Goal: Information Seeking & Learning: Learn about a topic

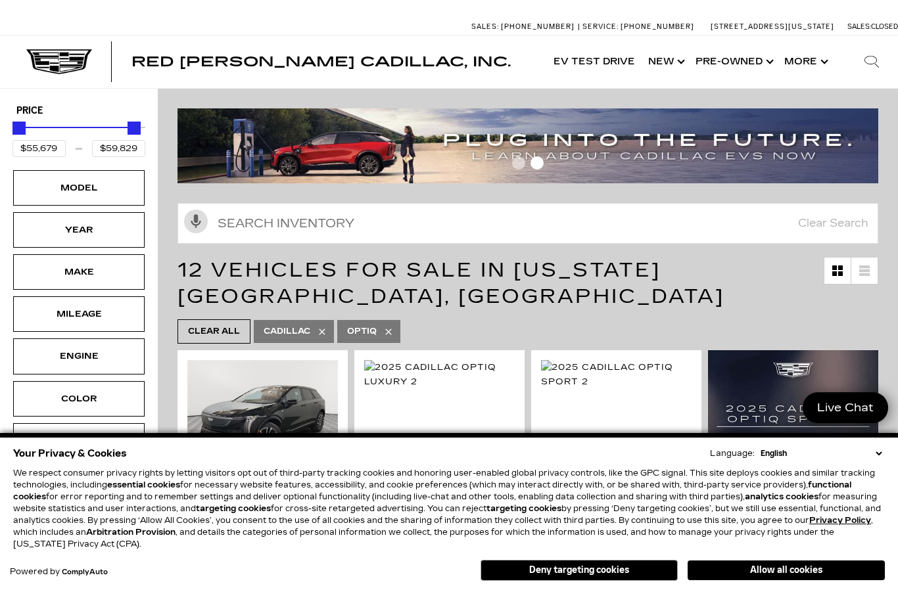
click at [646, 568] on button "Deny targeting cookies" at bounding box center [578, 570] width 197 height 21
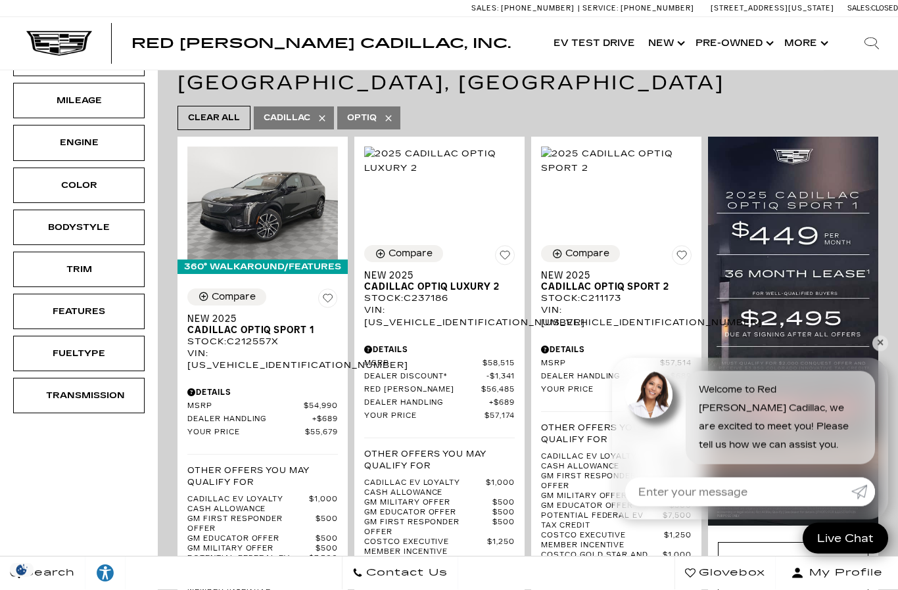
scroll to position [214, 0]
click at [673, 50] on link "Show New" at bounding box center [664, 43] width 47 height 53
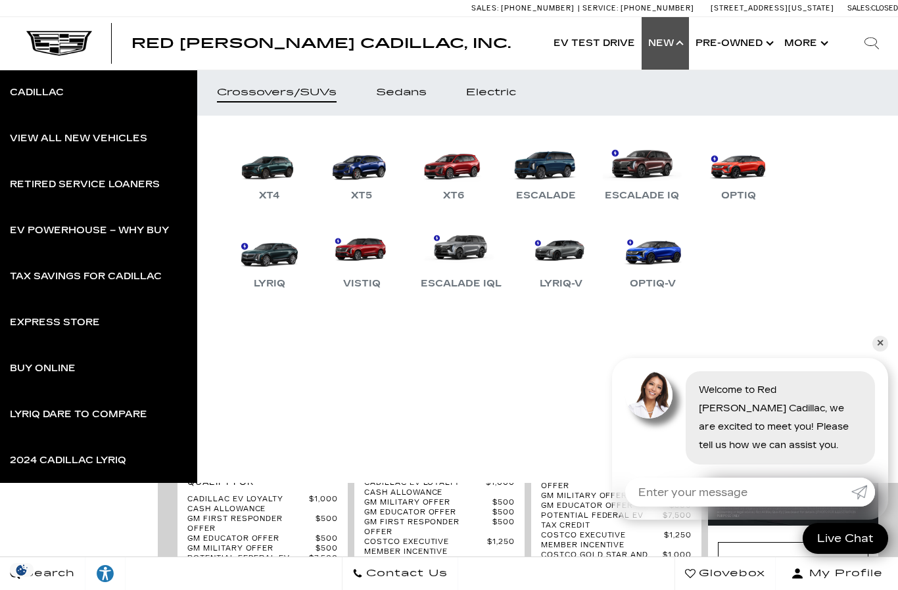
scroll to position [213, 0]
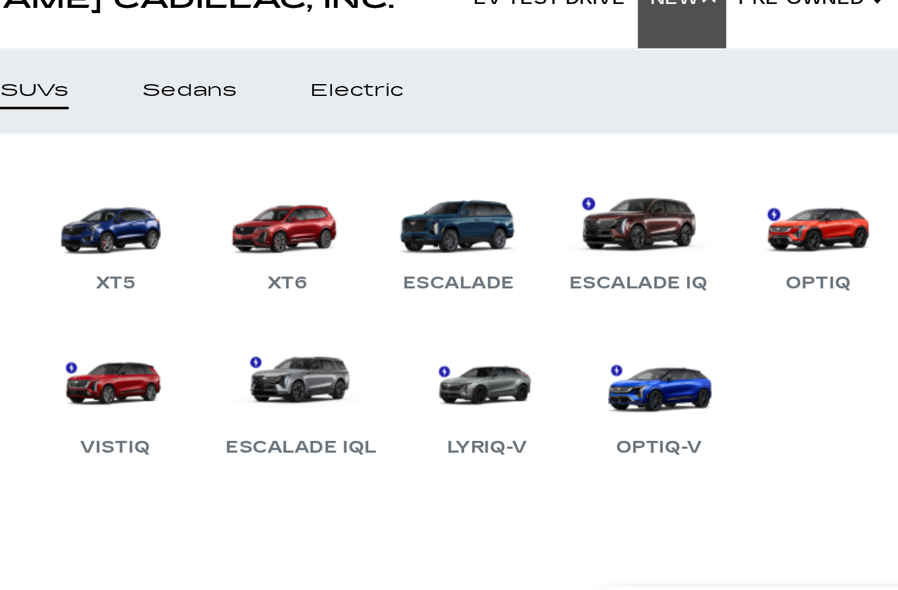
click at [698, 135] on link "OPTIQ" at bounding box center [737, 169] width 79 height 68
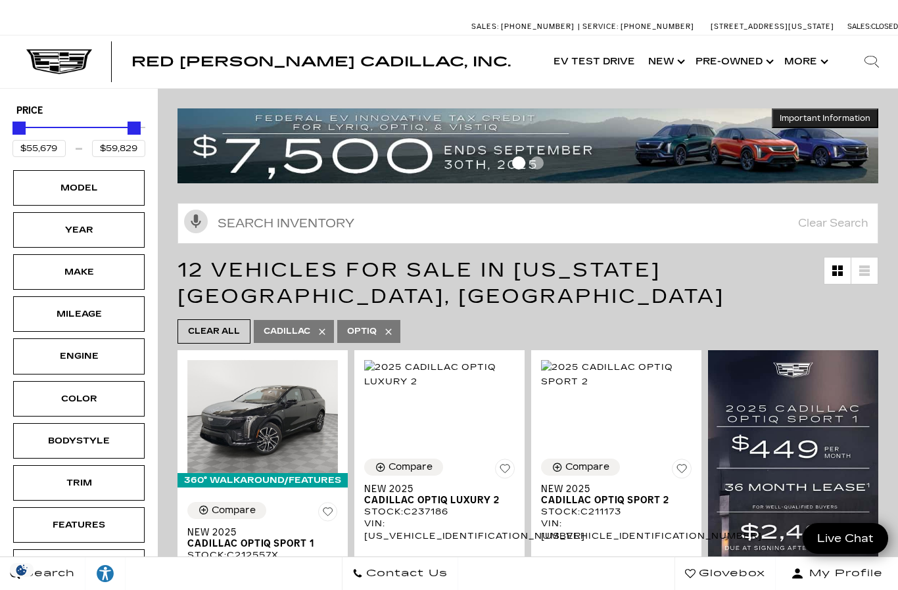
click at [667, 67] on link "Show New" at bounding box center [664, 61] width 47 height 53
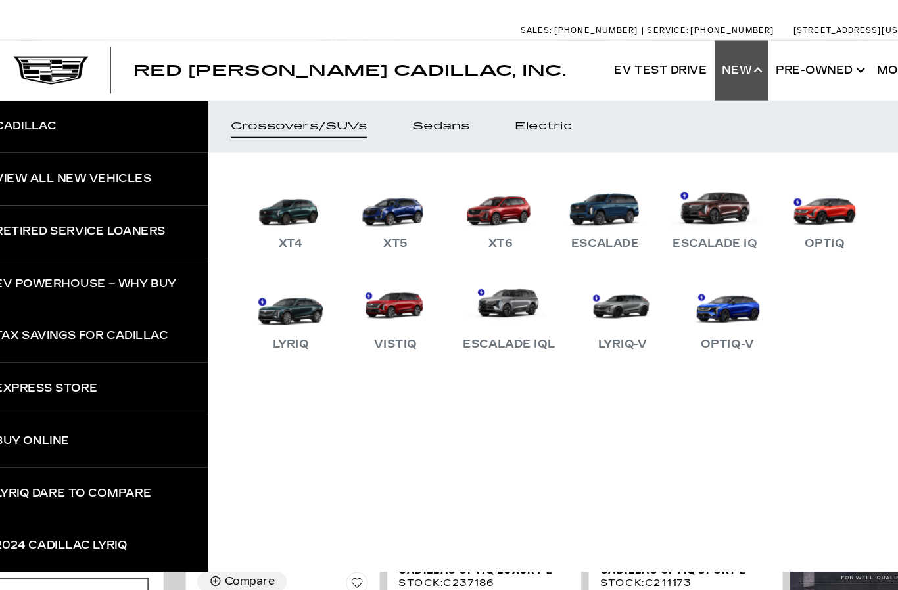
click at [386, 111] on div "Sedans" at bounding box center [401, 110] width 51 height 9
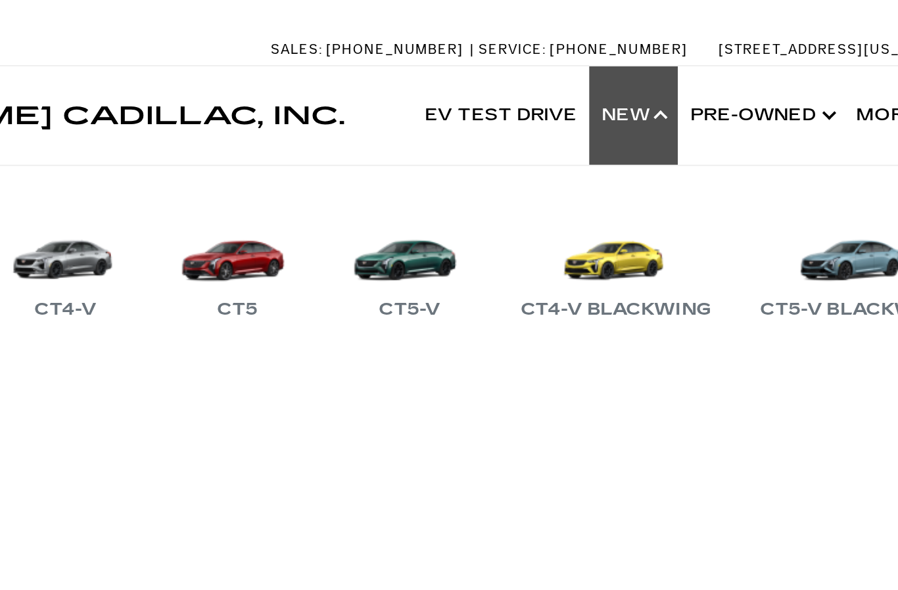
scroll to position [49, 0]
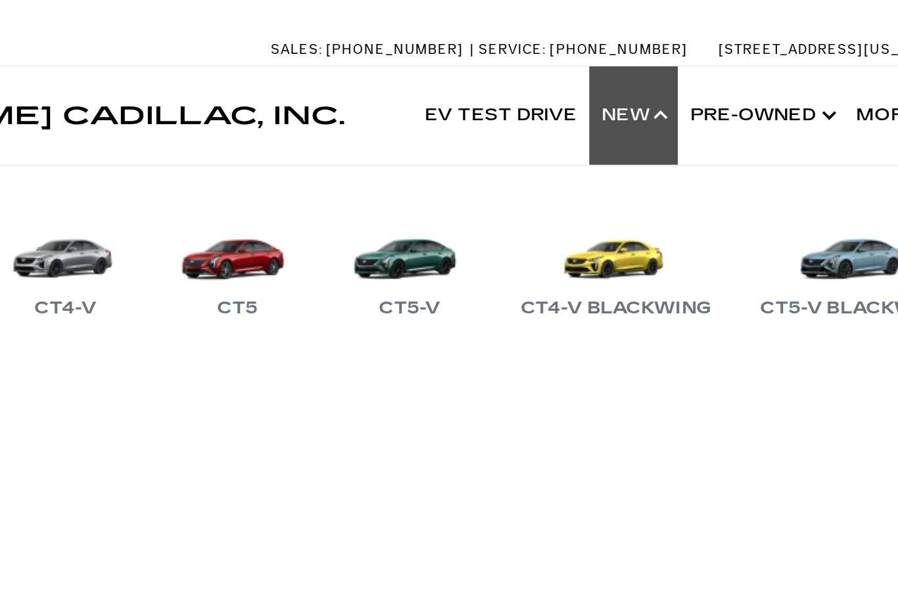
click at [598, 148] on link "CT4-V Blackwing" at bounding box center [655, 138] width 115 height 68
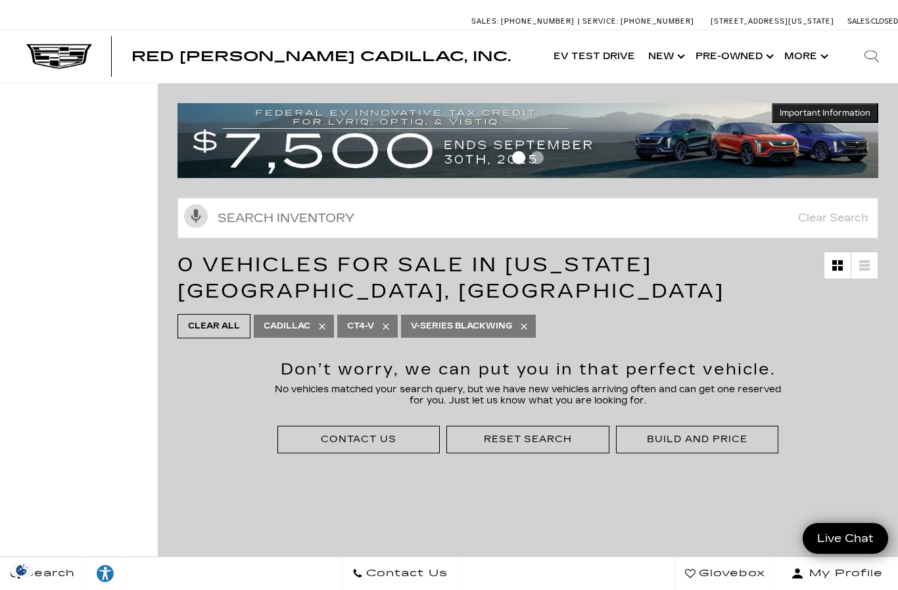
scroll to position [11, 0]
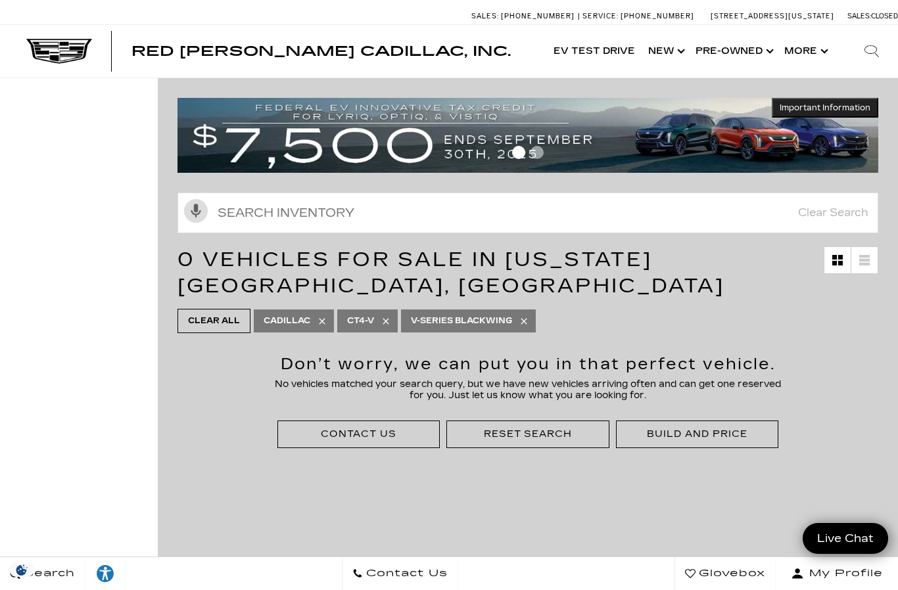
click at [536, 428] on div "Reset Search" at bounding box center [527, 434] width 162 height 27
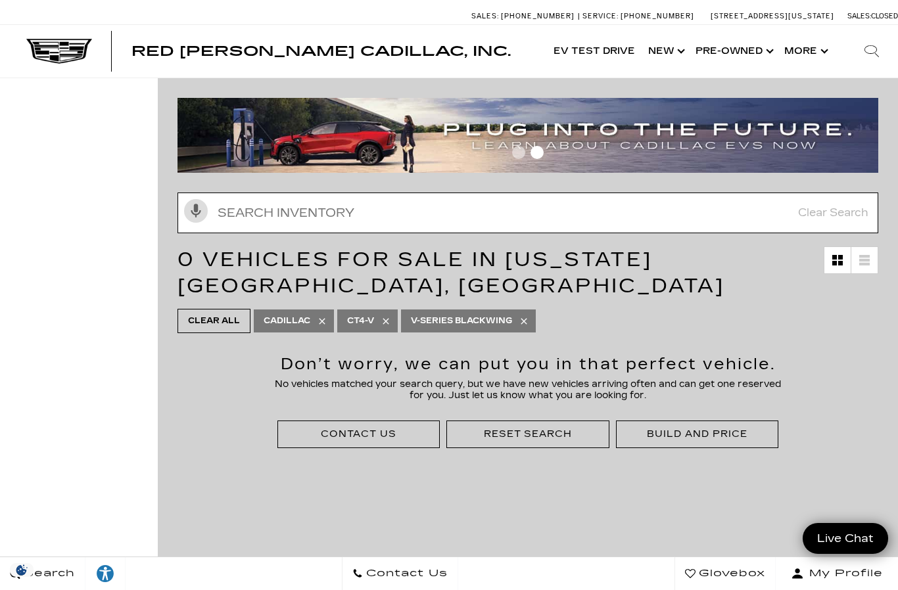
scroll to position [10, 0]
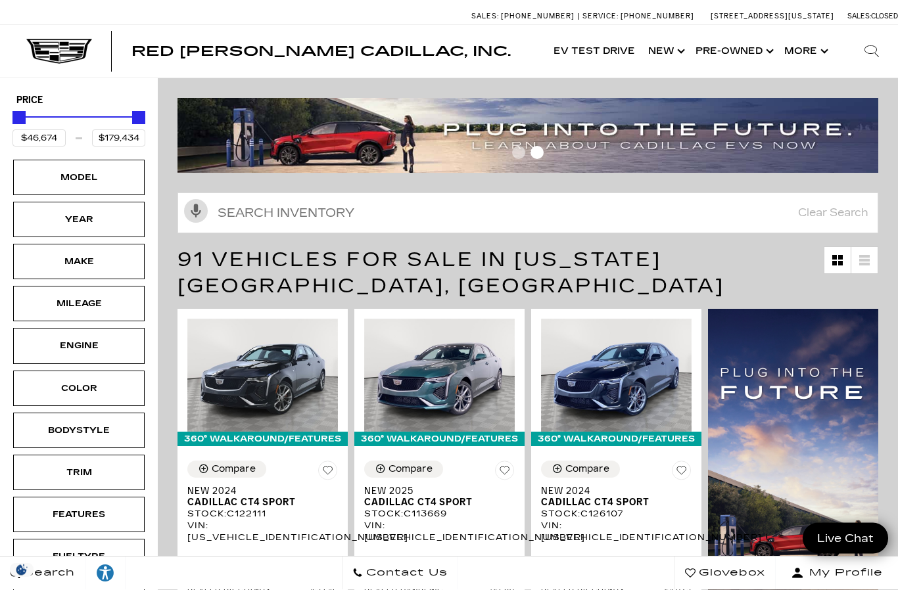
click at [884, 146] on div "Important Information Hide Information" at bounding box center [528, 136] width 740 height 75
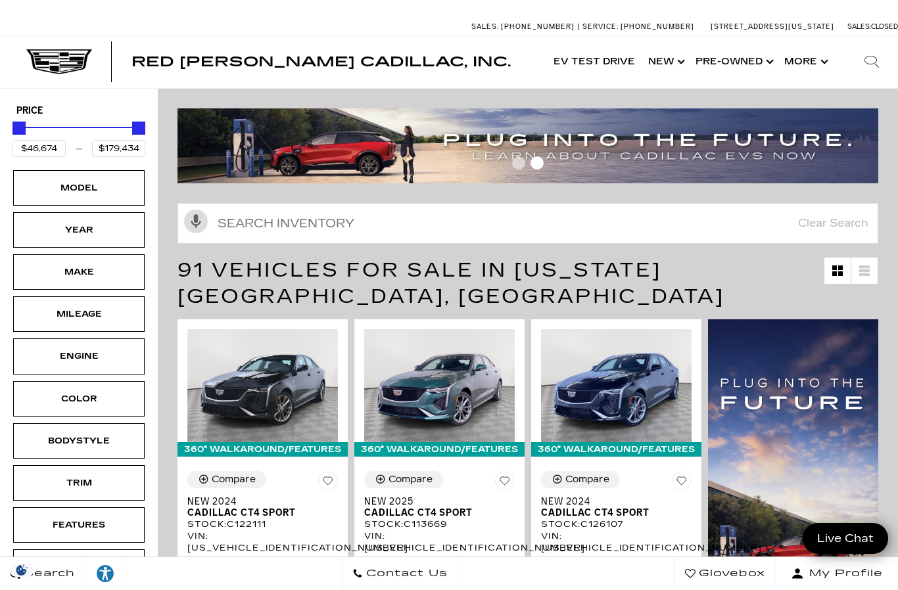
click at [189, 220] on icon at bounding box center [196, 222] width 24 height 24
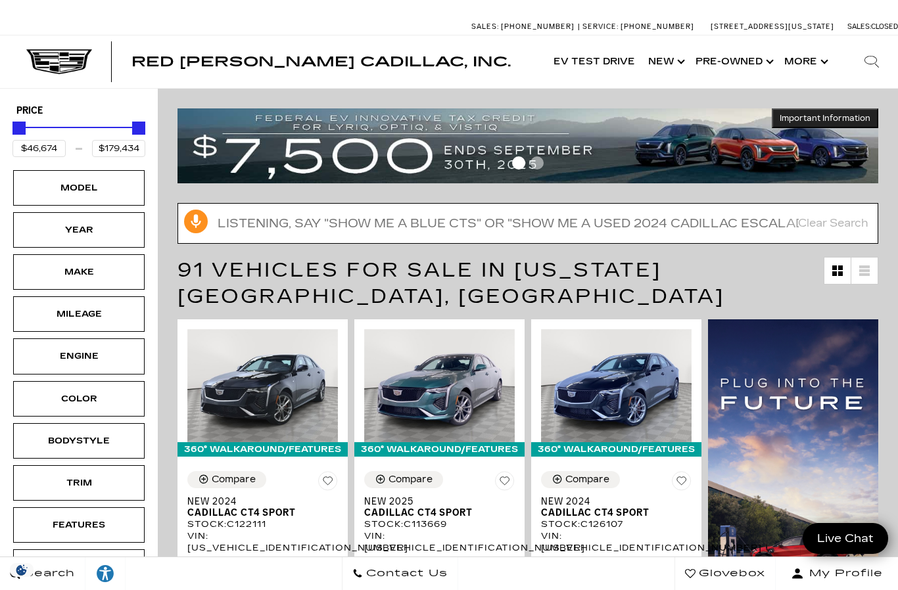
click at [291, 216] on input "Search Inventory" at bounding box center [527, 223] width 700 height 41
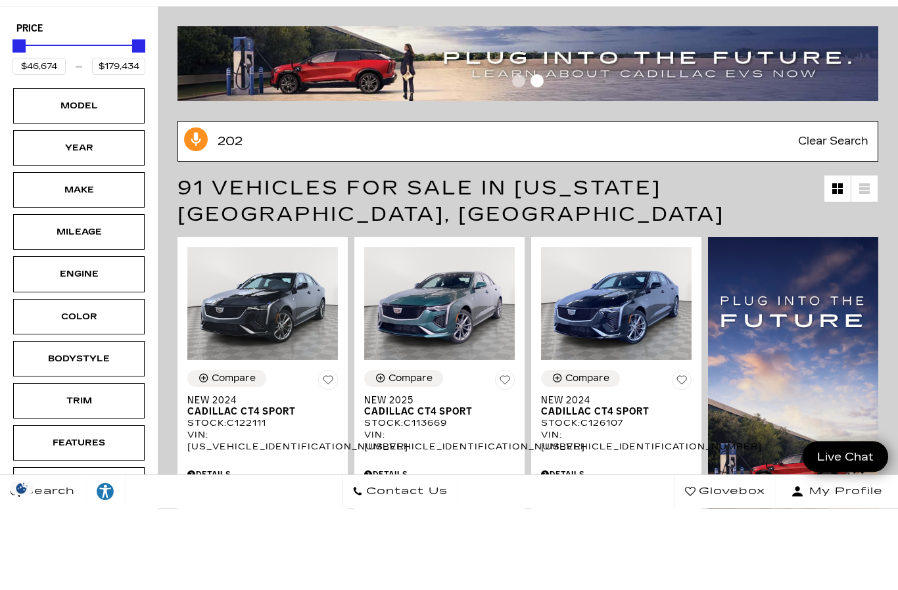
type input "2026"
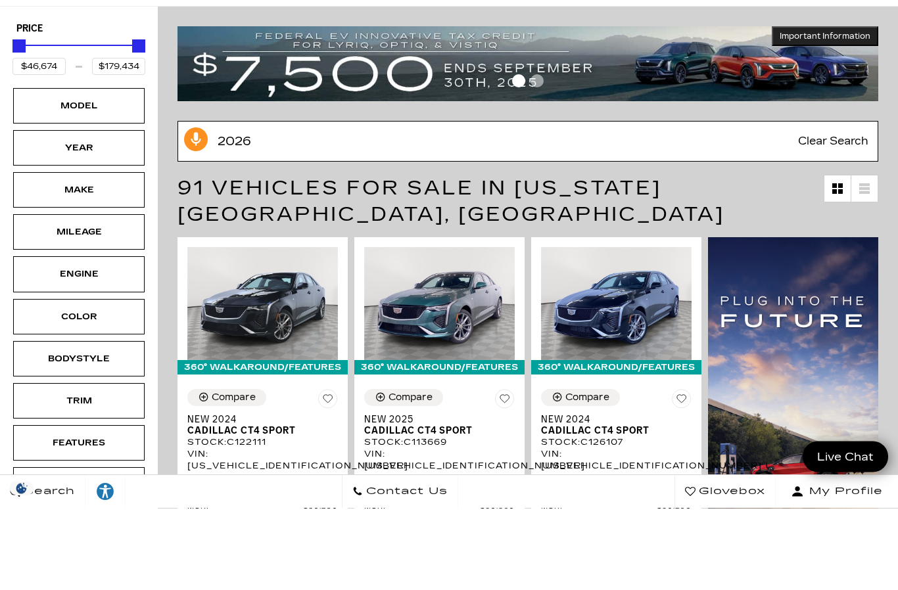
type input "$80,990"
type input "$158,810"
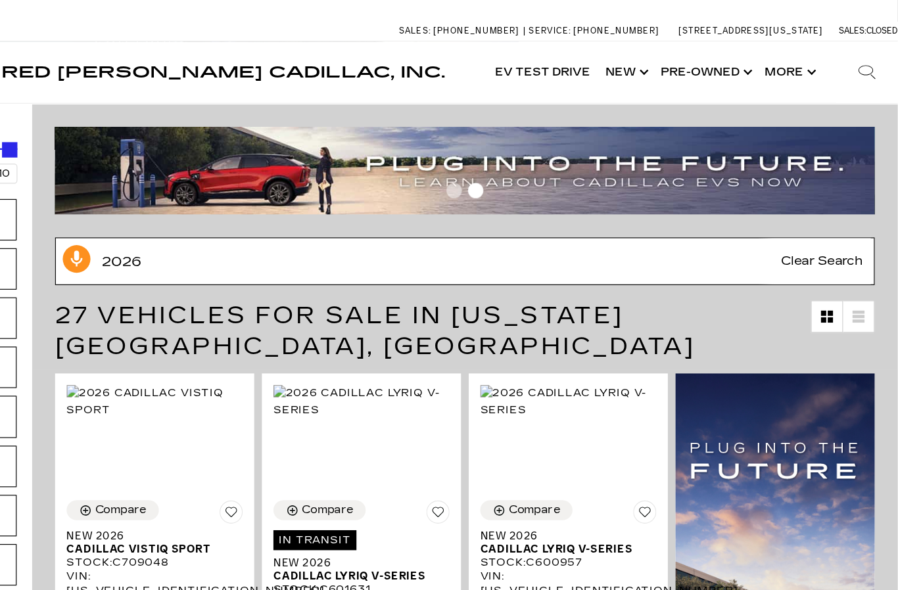
type input "2026"
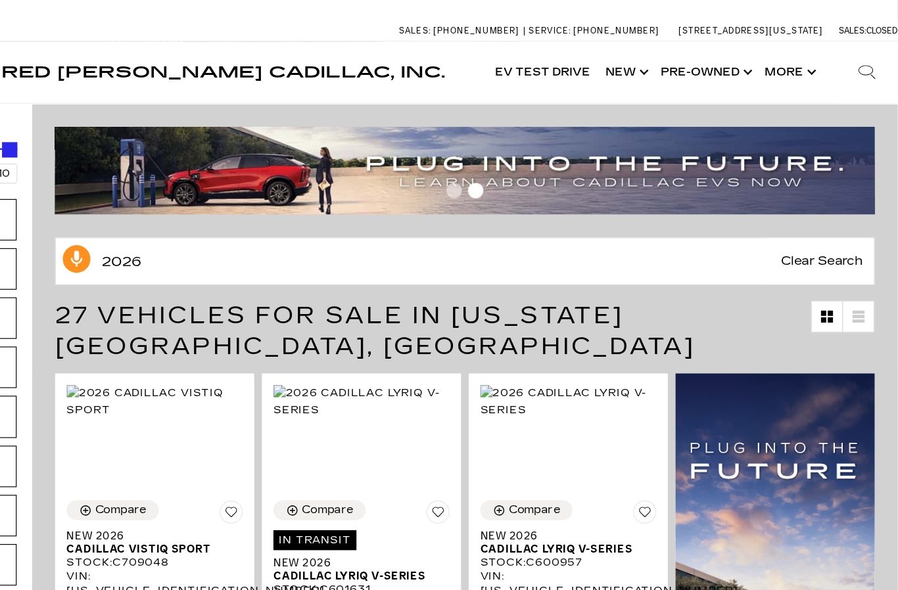
click at [641, 58] on link "Show New" at bounding box center [664, 61] width 47 height 53
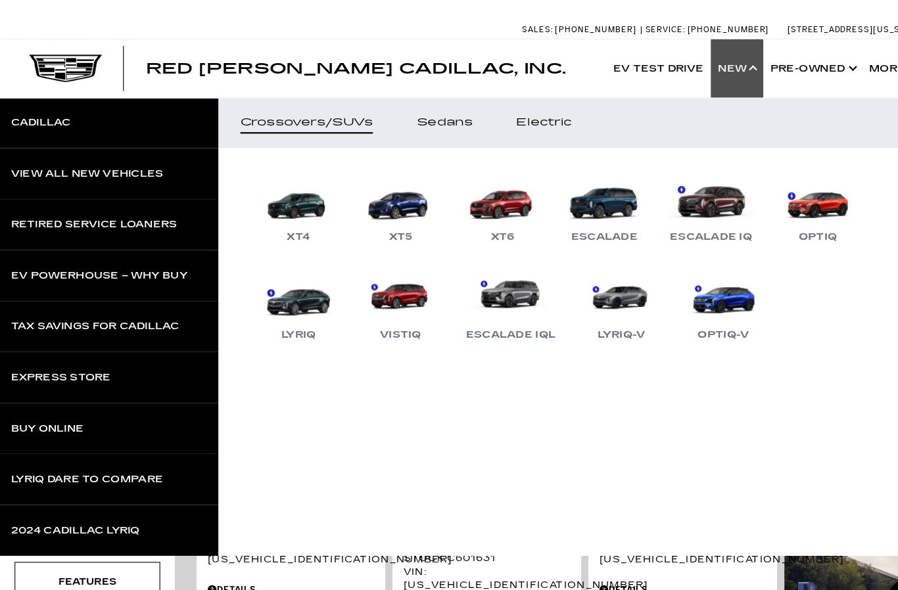
click at [122, 149] on link "View All New Vehicles" at bounding box center [98, 157] width 197 height 46
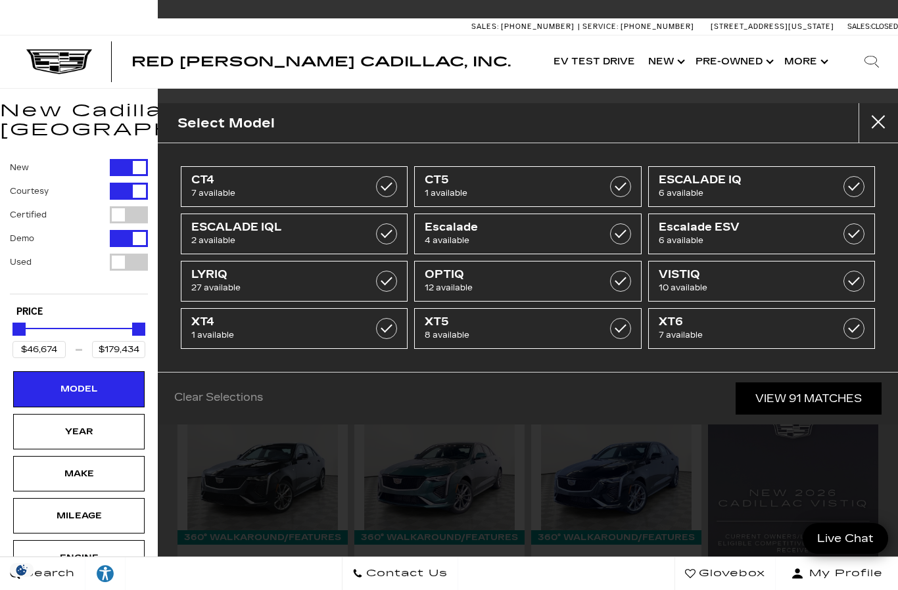
click at [476, 53] on div "Red Noland Cadillac, Inc. Accessible Menu EV Test Drive Show New Cadillac Cross…" at bounding box center [449, 61] width 898 height 53
click at [196, 571] on div "Search Contact Us Glovebox My Profile" at bounding box center [449, 574] width 898 height 34
click at [802, 472] on div "Select Model CT4 7 available CT5 1 available ESCALADE IQ 6 available ESCALADE I…" at bounding box center [528, 295] width 740 height 590
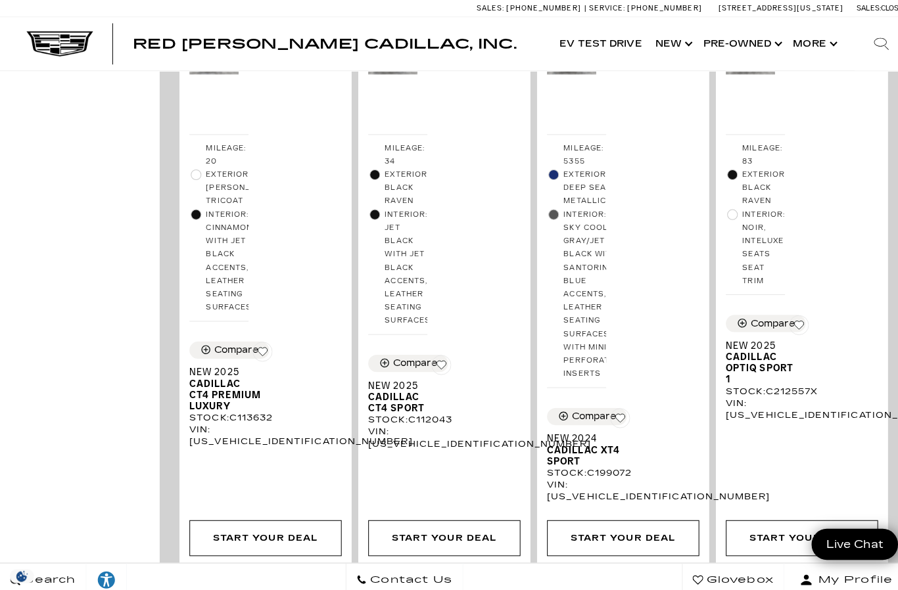
scroll to position [1365, 0]
